Goal: Task Accomplishment & Management: Manage account settings

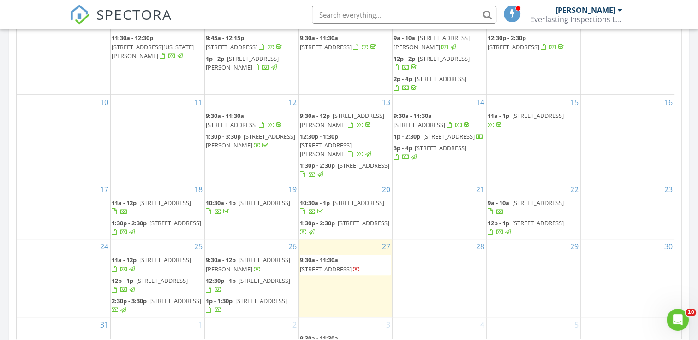
scroll to position [34, 0]
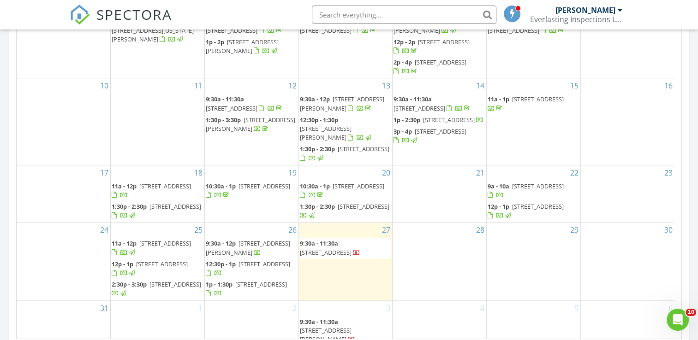
click at [252, 239] on span "[STREET_ADDRESS][PERSON_NAME]" at bounding box center [248, 247] width 84 height 17
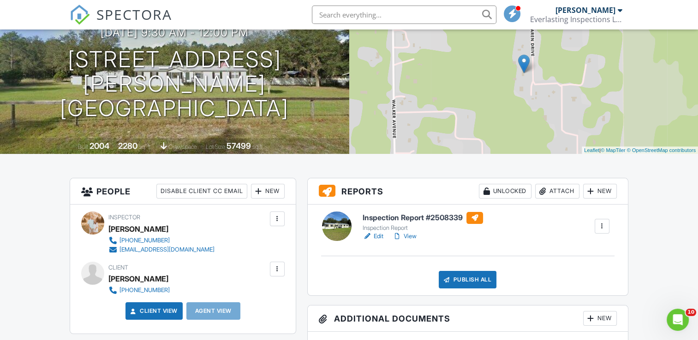
scroll to position [138, 0]
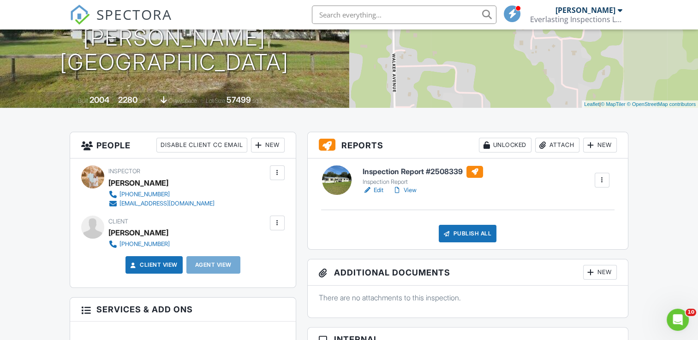
click at [379, 190] on link "Edit" at bounding box center [373, 190] width 21 height 9
